Goal: Use online tool/utility: Use online tool/utility

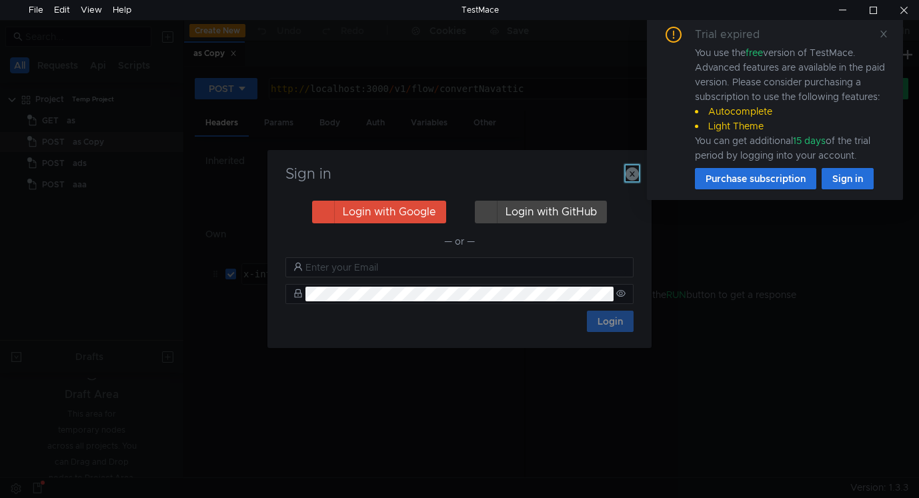
click at [630, 176] on icon "button" at bounding box center [632, 173] width 13 height 13
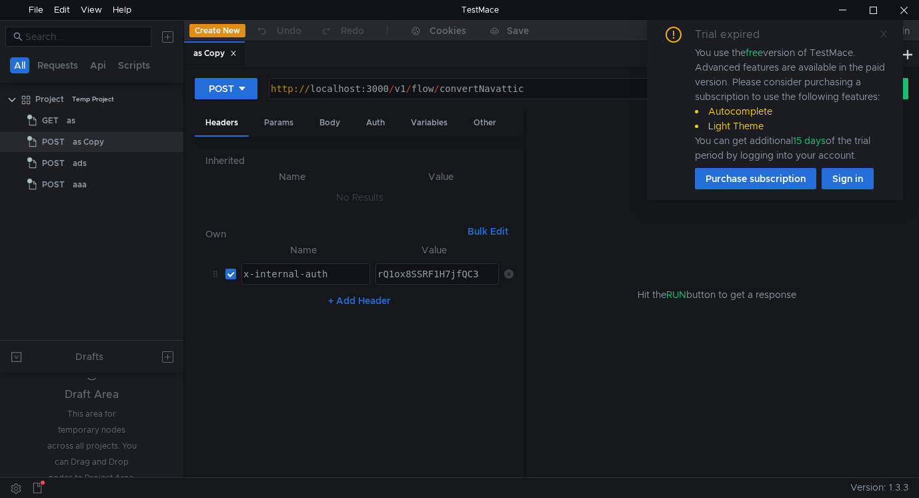
click at [885, 34] on icon at bounding box center [884, 34] width 7 height 7
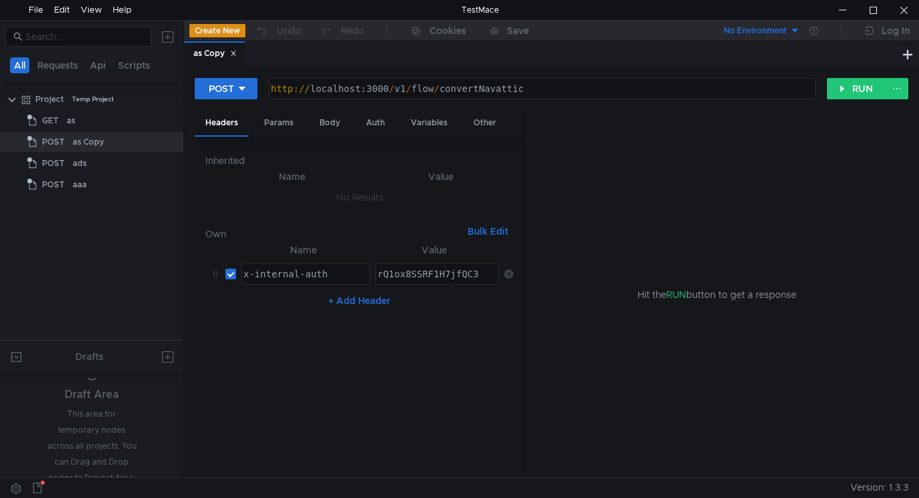
click at [644, 347] on div "Hit the RUN button to get a response" at bounding box center [717, 295] width 351 height 368
click at [269, 429] on nz-table "Name Value x-internal-auth הההההההההההההההההההההההההההההההההההההההההההההההההההה…" at bounding box center [360, 355] width 308 height 226
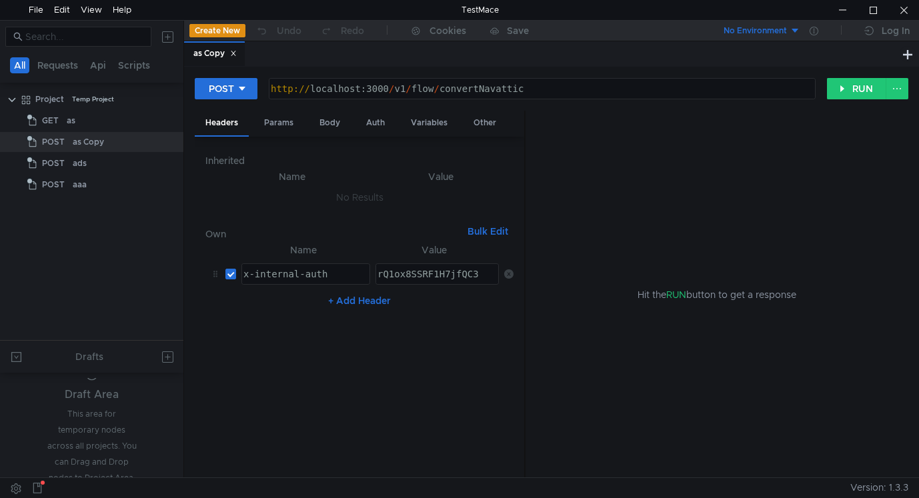
click at [269, 429] on nz-table "Name Value x-internal-auth הההההההההההההההההההההההההההההההההההההההההההההההההההה…" at bounding box center [360, 355] width 308 height 226
drag, startPoint x: 86, startPoint y: 340, endPoint x: 123, endPoint y: 270, distance: 80.0
click at [123, 268] on div at bounding box center [91, 268] width 183 height 1
